Goal: Check status: Check status

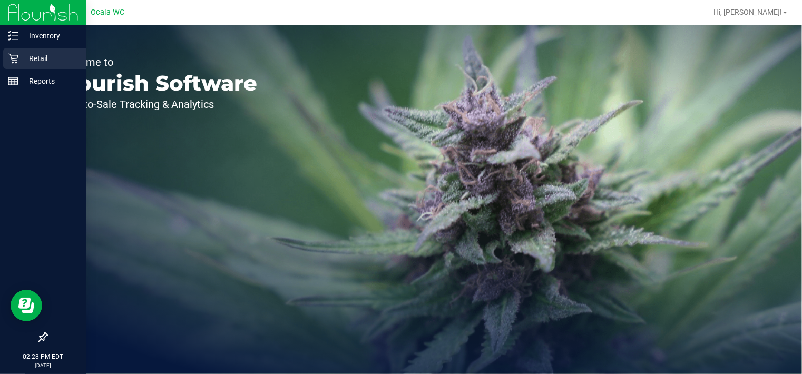
click at [18, 62] on p "Retail" at bounding box center [49, 58] width 63 height 13
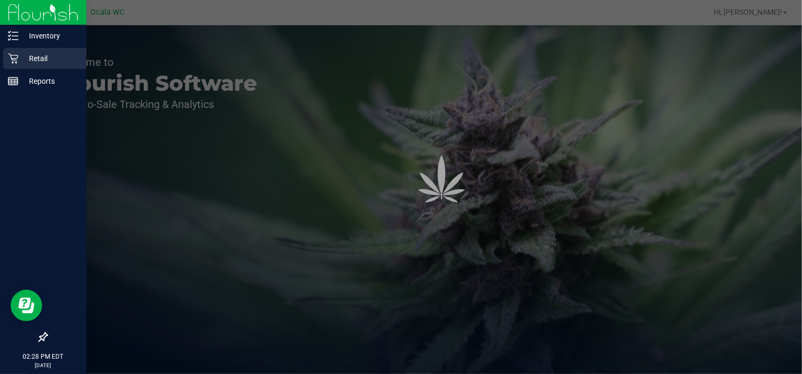
click at [18, 62] on p "Retail" at bounding box center [49, 58] width 63 height 13
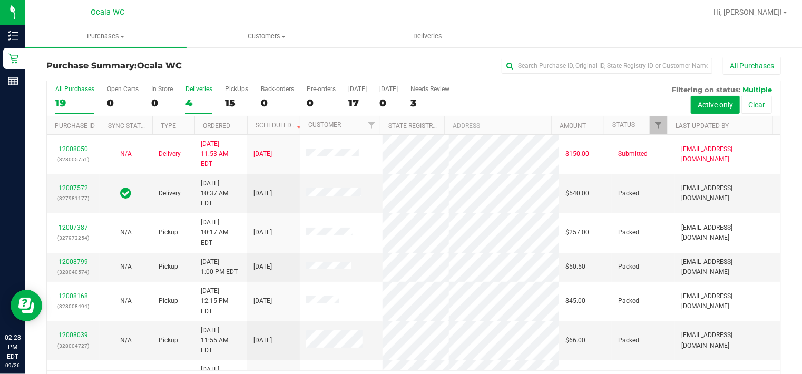
click at [198, 102] on div "4" at bounding box center [198, 103] width 27 height 12
click at [0, 0] on input "Deliveries 4" at bounding box center [0, 0] width 0 height 0
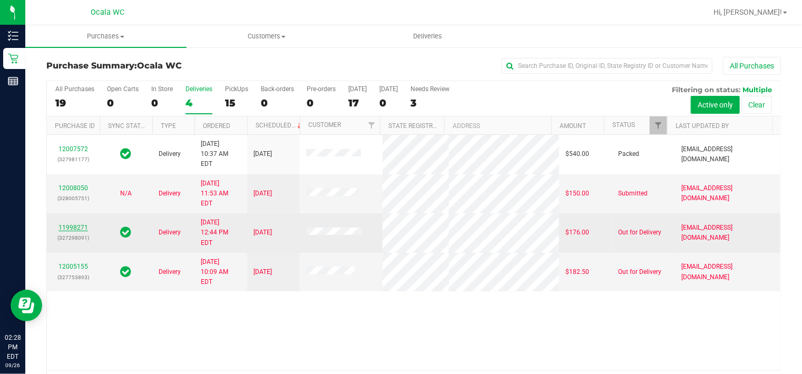
click at [82, 224] on link "11998271" at bounding box center [72, 227] width 29 height 7
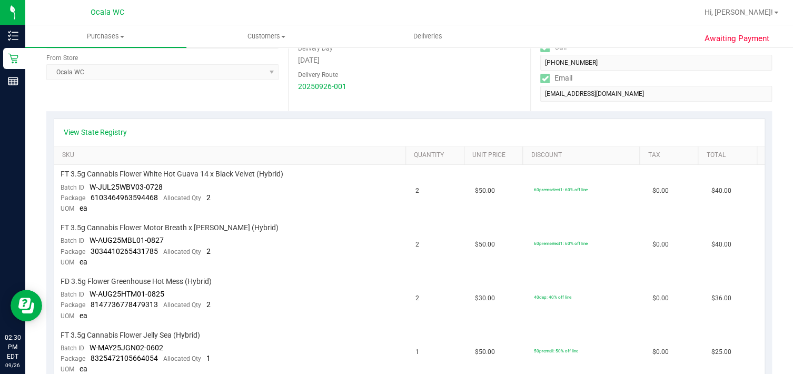
scroll to position [193, 0]
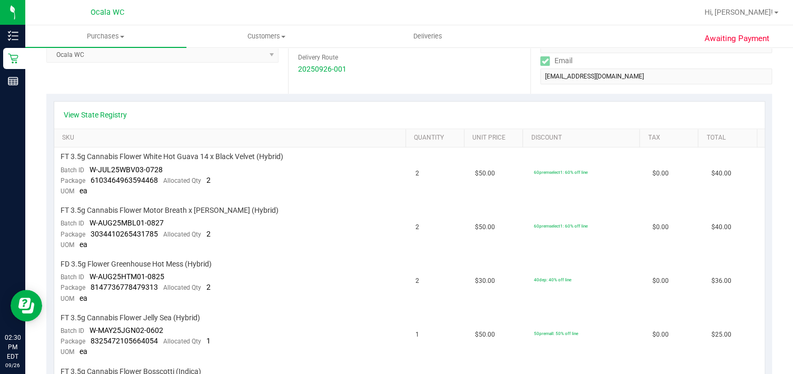
click at [192, 78] on div "Location Delivery Address [STREET_ADDRESS] , [GEOGRAPHIC_DATA] , [GEOGRAPHIC_DA…" at bounding box center [167, 29] width 242 height 129
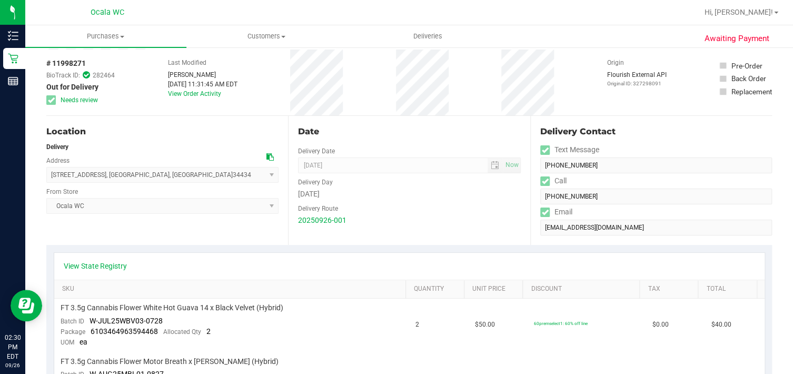
scroll to position [0, 0]
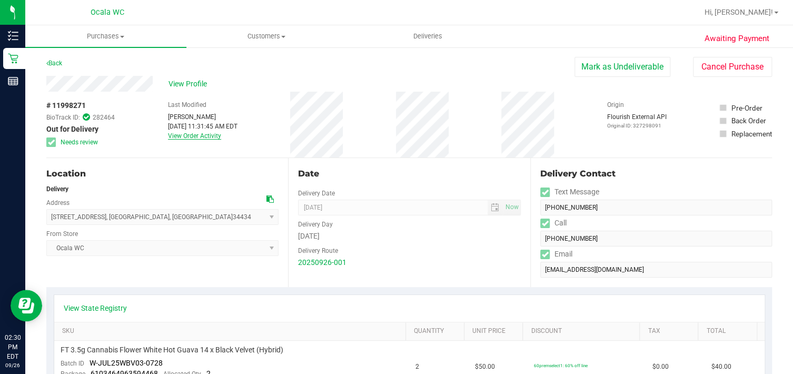
click at [189, 135] on link "View Order Activity" at bounding box center [194, 135] width 53 height 7
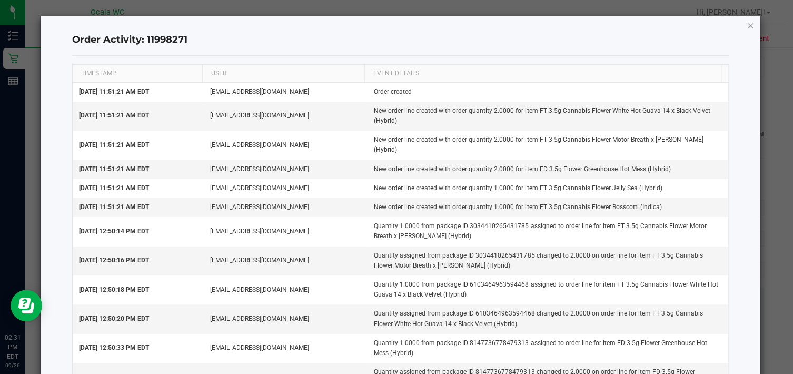
click at [747, 25] on icon "button" at bounding box center [750, 25] width 7 height 13
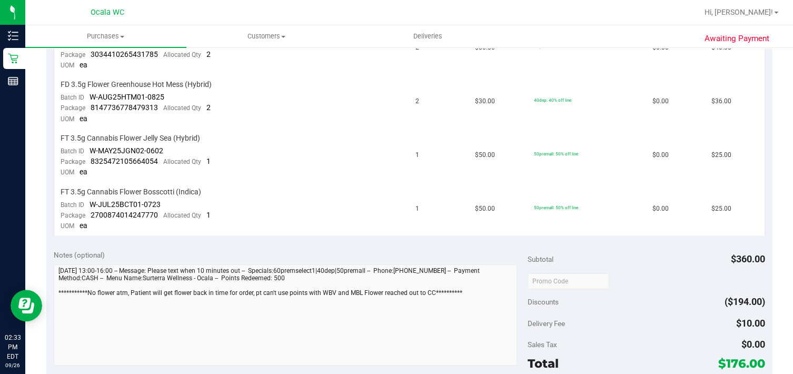
scroll to position [364, 0]
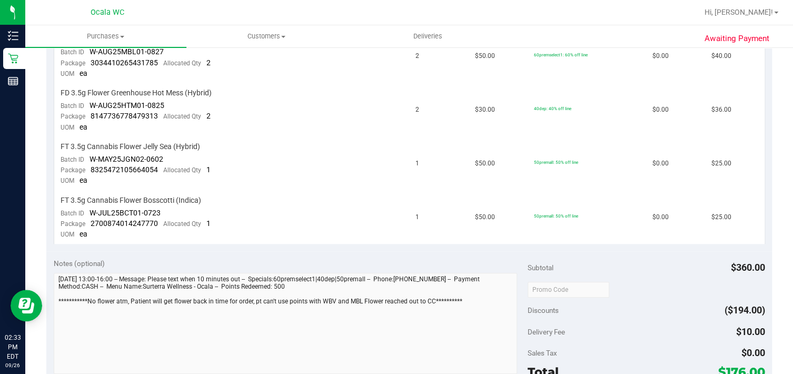
drag, startPoint x: 782, startPoint y: 191, endPoint x: 785, endPoint y: 211, distance: 20.9
click at [785, 211] on div "Purchases Summary of purchases Fulfillment All purchases Customers All customer…" at bounding box center [409, 199] width 768 height 349
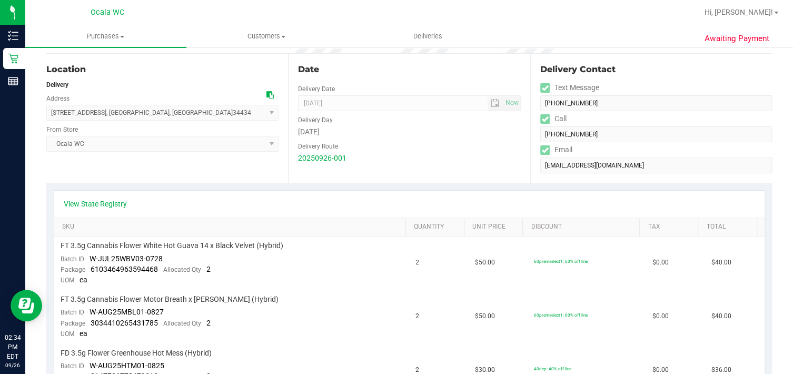
scroll to position [0, 0]
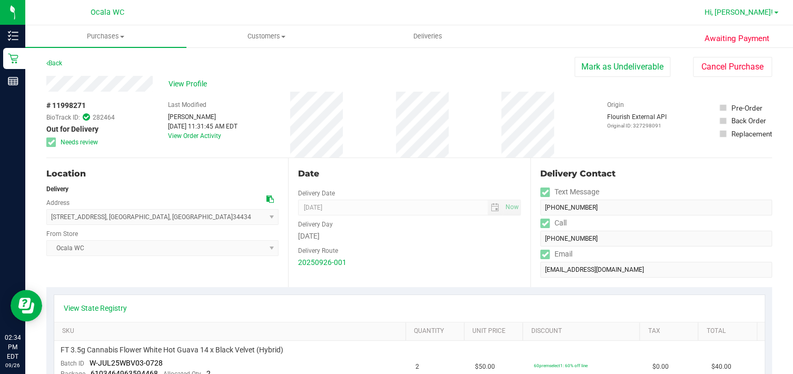
click at [755, 16] on span "Hi, [PERSON_NAME]!" at bounding box center [739, 12] width 68 height 8
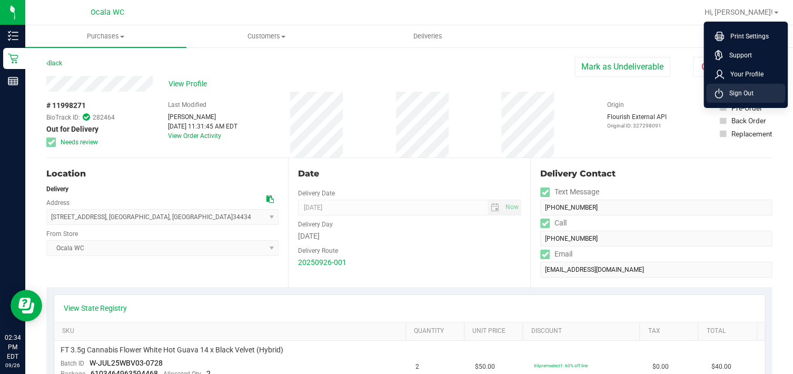
click at [733, 89] on span "Sign Out" at bounding box center [738, 93] width 31 height 11
